Goal: Book appointment/travel/reservation

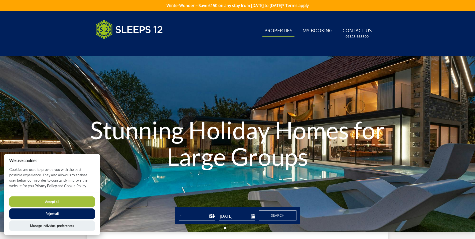
click at [278, 29] on link "Properties" at bounding box center [279, 30] width 32 height 11
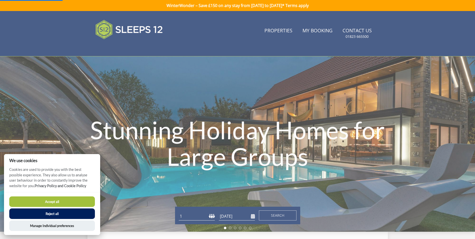
click at [58, 215] on button "Reject all" at bounding box center [52, 213] width 86 height 11
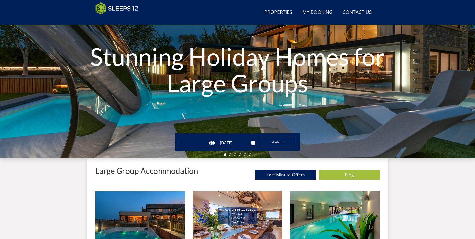
scroll to position [55, 0]
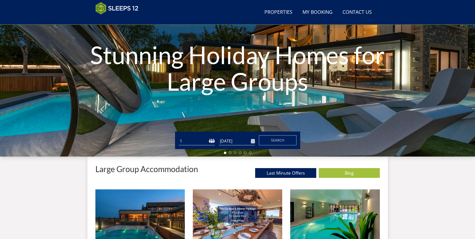
click at [209, 139] on select "1 2 3 4 5 6 7 8 9 10 11 12 13 14 15 16 17 18 19 20 21 22 23 24 25 26 27 28 29 3…" at bounding box center [197, 141] width 36 height 8
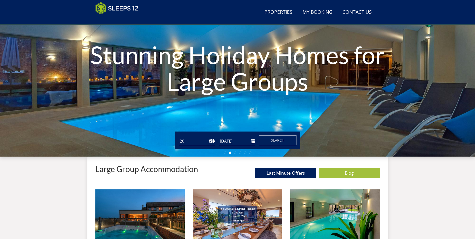
click at [179, 137] on select "1 2 3 4 5 6 7 8 9 10 11 12 13 14 15 16 17 18 19 20 21 22 23 24 25 26 27 28 29 3…" at bounding box center [197, 141] width 36 height 8
click at [230, 143] on input "[DATE]" at bounding box center [237, 141] width 36 height 8
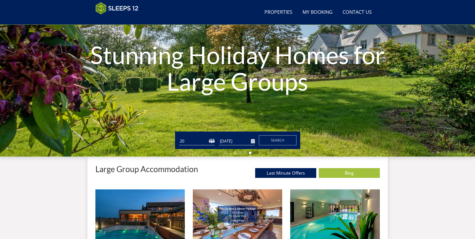
click at [211, 140] on select "1 2 3 4 5 6 7 8 9 10 11 12 13 14 15 16 17 18 19 20 21 22 23 24 25 26 27 28 29 3…" at bounding box center [197, 141] width 36 height 8
select select "18"
click at [179, 137] on select "1 2 3 4 5 6 7 8 9 10 11 12 13 14 15 16 17 18 19 20 21 22 23 24 25 26 27 28 29 3…" at bounding box center [197, 141] width 36 height 8
click at [255, 141] on form "Guests 1 2 3 4 5 6 7 8 9 10 11 12 13 14 15 16 17 18 19 20 21 22 23 24 25 26 27 …" at bounding box center [238, 140] width 118 height 10
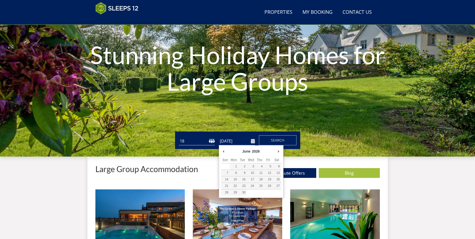
click at [252, 141] on input "[DATE]" at bounding box center [237, 141] width 36 height 8
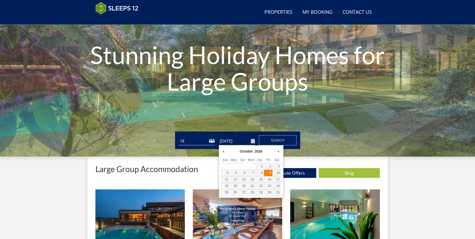
type input "[DATE]"
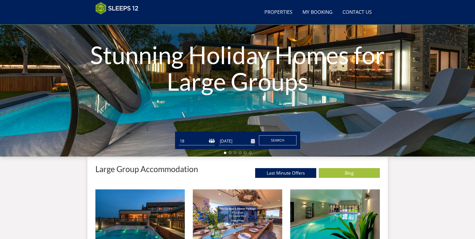
click at [280, 142] on span "Search" at bounding box center [278, 140] width 14 height 5
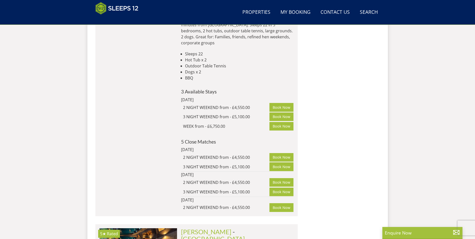
scroll to position [3069, 0]
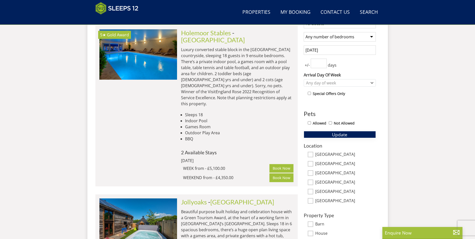
scroll to position [214, 0]
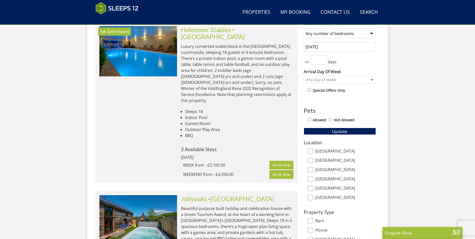
click at [324, 152] on label "[GEOGRAPHIC_DATA]" at bounding box center [345, 152] width 61 height 6
click at [313, 152] on input "[GEOGRAPHIC_DATA]" at bounding box center [311, 152] width 6 height 6
checkbox input "true"
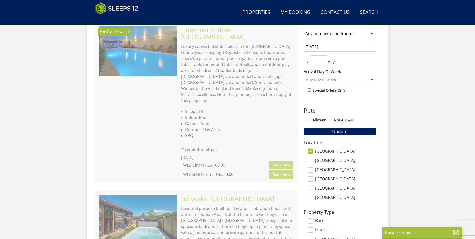
drag, startPoint x: 323, startPoint y: 179, endPoint x: 327, endPoint y: 184, distance: 6.9
click at [323, 179] on label "[GEOGRAPHIC_DATA]" at bounding box center [345, 180] width 61 height 6
click at [313, 179] on input "[GEOGRAPHIC_DATA]" at bounding box center [311, 179] width 6 height 6
checkbox input "true"
click at [320, 160] on label "[GEOGRAPHIC_DATA]" at bounding box center [345, 161] width 61 height 6
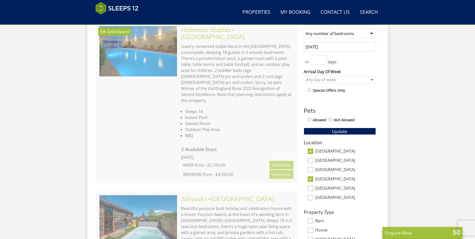
click at [313, 160] on input "[GEOGRAPHIC_DATA]" at bounding box center [311, 161] width 6 height 6
checkbox input "true"
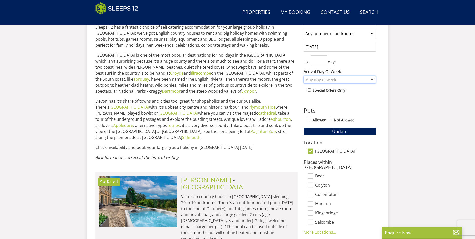
click at [321, 79] on div "Any day of week" at bounding box center [337, 80] width 65 height 6
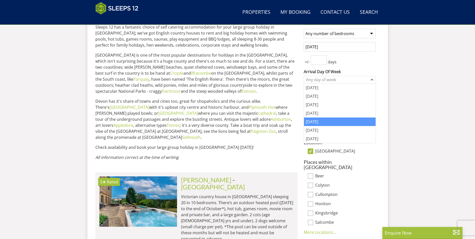
click at [322, 123] on div "[DATE]" at bounding box center [340, 121] width 72 height 9
click at [400, 107] on div "Search Menu Properties My Booking Contact Us [PHONE_NUMBER] Search Check Availa…" at bounding box center [237, 142] width 475 height 691
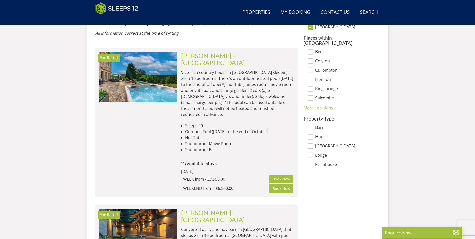
scroll to position [289, 0]
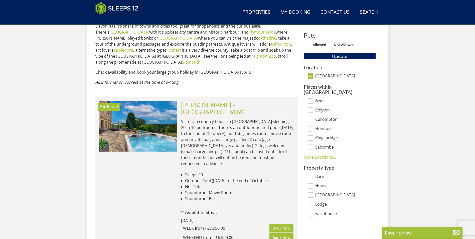
click at [360, 55] on button "Update" at bounding box center [340, 56] width 72 height 7
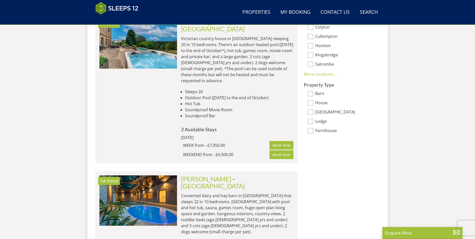
scroll to position [369, 0]
